Goal: Check status: Check status

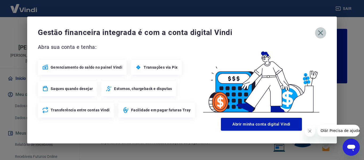
click at [317, 30] on icon "button" at bounding box center [321, 33] width 9 height 9
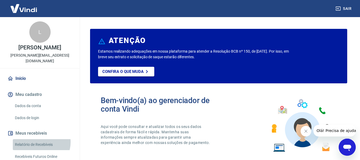
click at [38, 139] on link "Relatório de Recebíveis" at bounding box center [43, 144] width 61 height 11
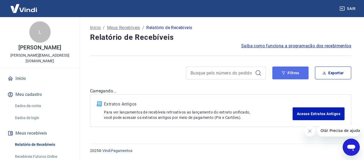
click at [285, 68] on button "Filtros" at bounding box center [291, 72] width 36 height 13
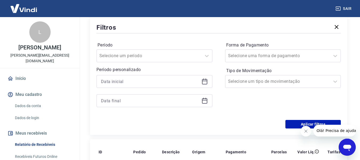
scroll to position [55, 0]
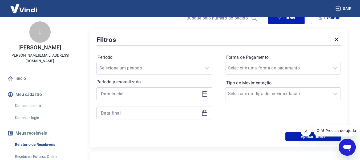
click at [204, 91] on icon at bounding box center [205, 93] width 6 height 6
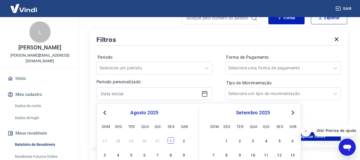
click at [173, 141] on div "1" at bounding box center [171, 140] width 6 height 6
type input "[DATE]"
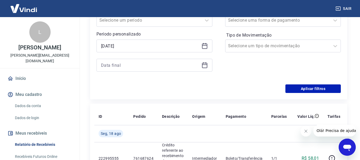
scroll to position [108, 0]
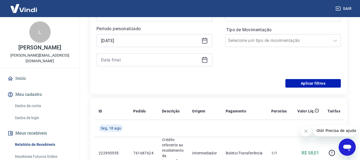
click at [205, 59] on icon at bounding box center [205, 60] width 6 height 6
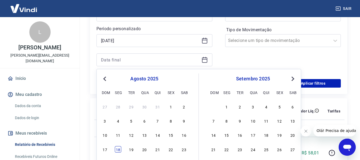
click at [117, 148] on div "18" at bounding box center [118, 149] width 6 height 6
type input "[DATE]"
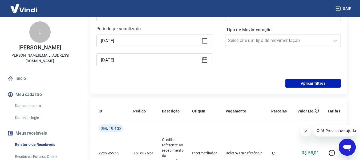
click at [319, 78] on div "Período Selecione um período Período personalizado Selected date: [DATE] [DATE]…" at bounding box center [219, 36] width 245 height 85
click at [307, 130] on icon "Fechar mensagem da empresa" at bounding box center [306, 131] width 3 height 3
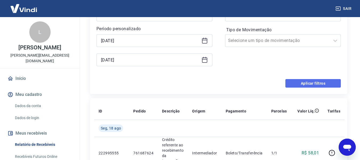
click at [306, 84] on button "Aplicar filtros" at bounding box center [313, 83] width 55 height 9
